Goal: Transaction & Acquisition: Purchase product/service

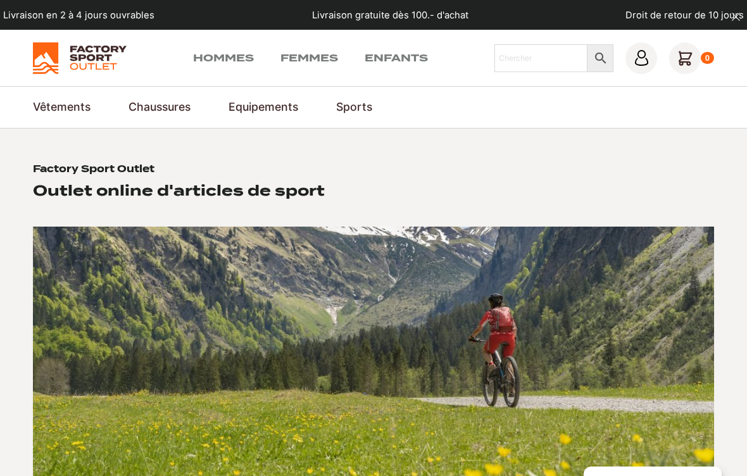
click at [239, 54] on link "Hommes" at bounding box center [223, 58] width 61 height 15
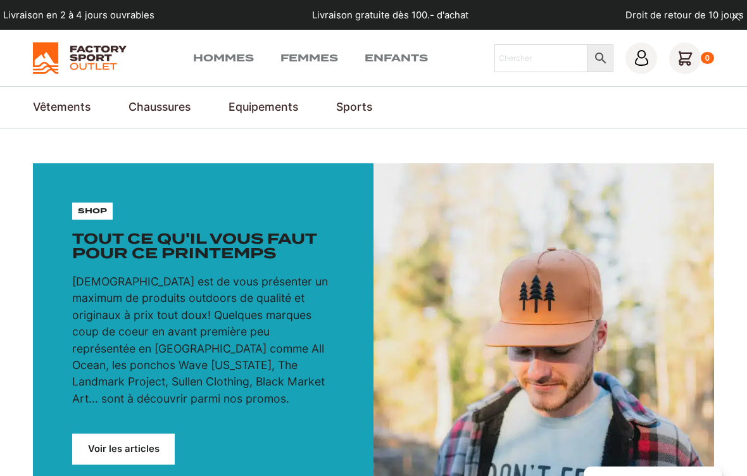
click at [0, 0] on strong "Voir tout" at bounding box center [0, 0] width 0 height 0
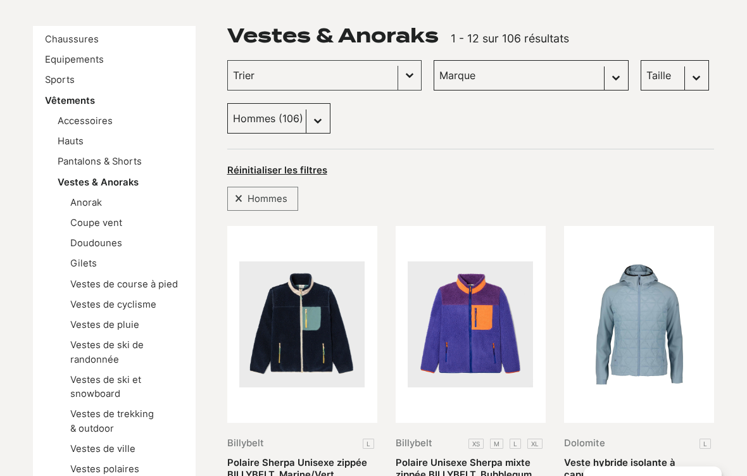
scroll to position [123, 0]
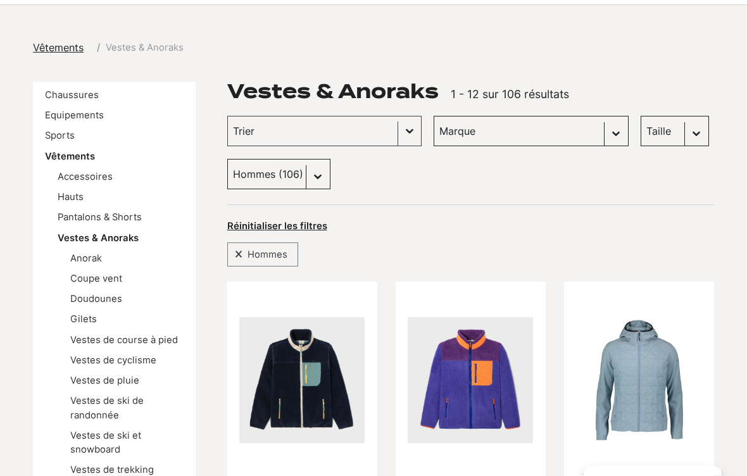
click at [249, 123] on input "Trier le contenu" at bounding box center [313, 131] width 160 height 16
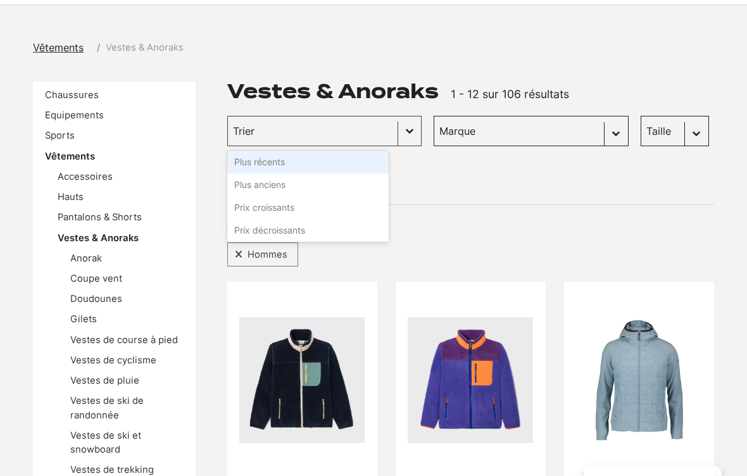
scroll to position [123, 0]
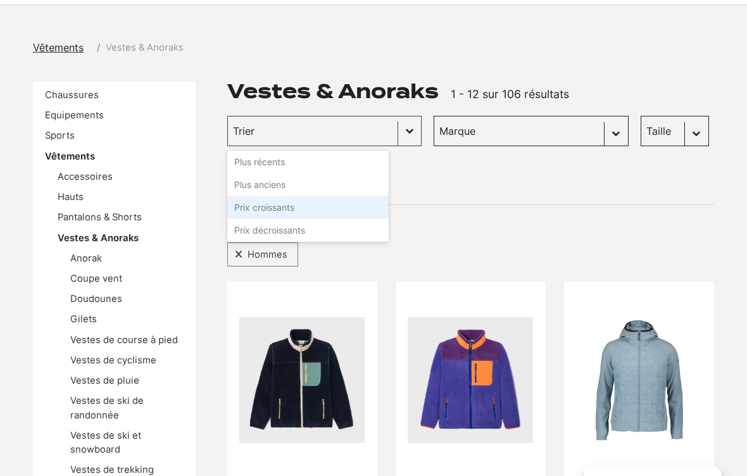
click at [251, 208] on li "Prix croissants" at bounding box center [307, 207] width 161 height 23
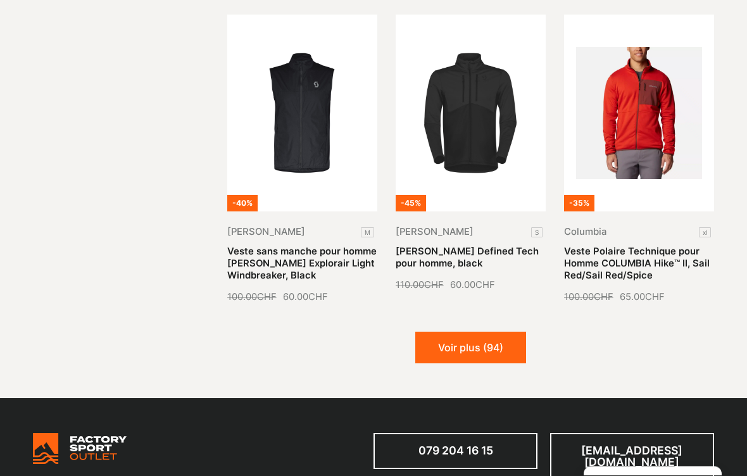
scroll to position [1329, 0]
click at [508, 346] on button "Voir plus (94)" at bounding box center [470, 348] width 111 height 32
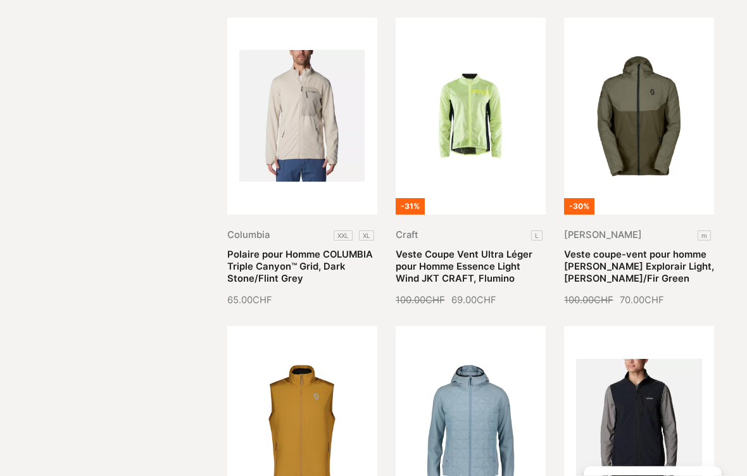
scroll to position [1615, 0]
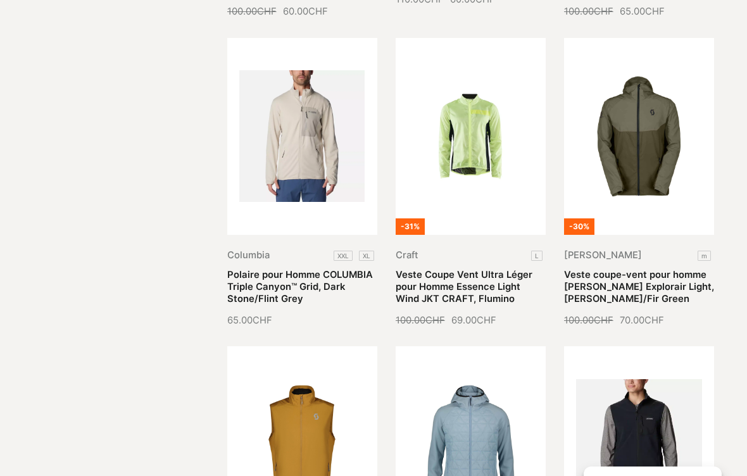
click at [686, 269] on link "Veste coupe-vent pour homme SCOTT Explorair Light, Hay Grey/Fir Green" at bounding box center [639, 287] width 150 height 36
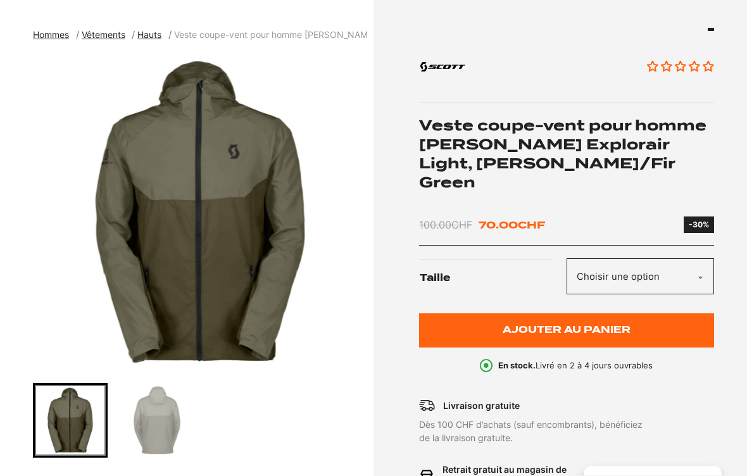
scroll to position [135, 0]
click at [150, 412] on img "Go to slide 2" at bounding box center [157, 420] width 71 height 71
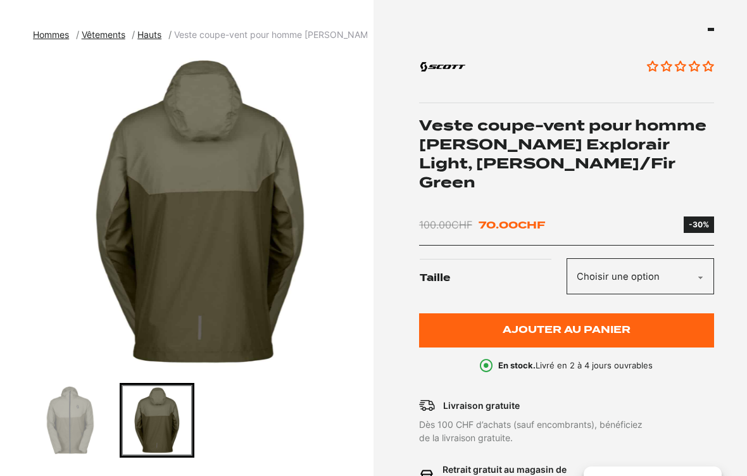
click at [64, 424] on img "Go to slide 1" at bounding box center [70, 420] width 71 height 71
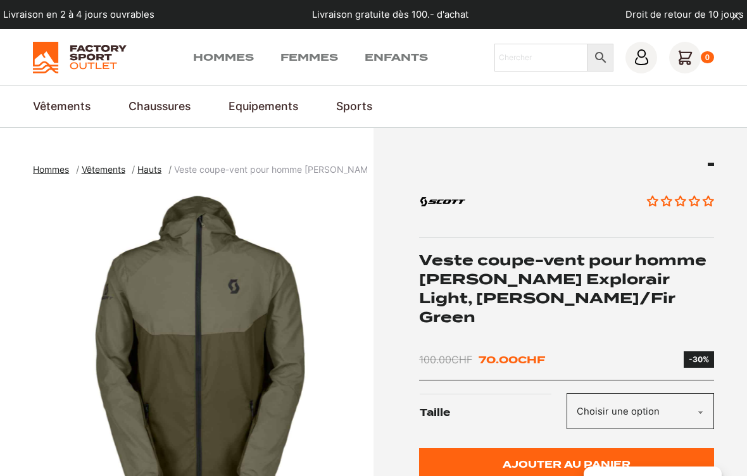
scroll to position [0, 0]
